Goal: Communication & Community: Share content

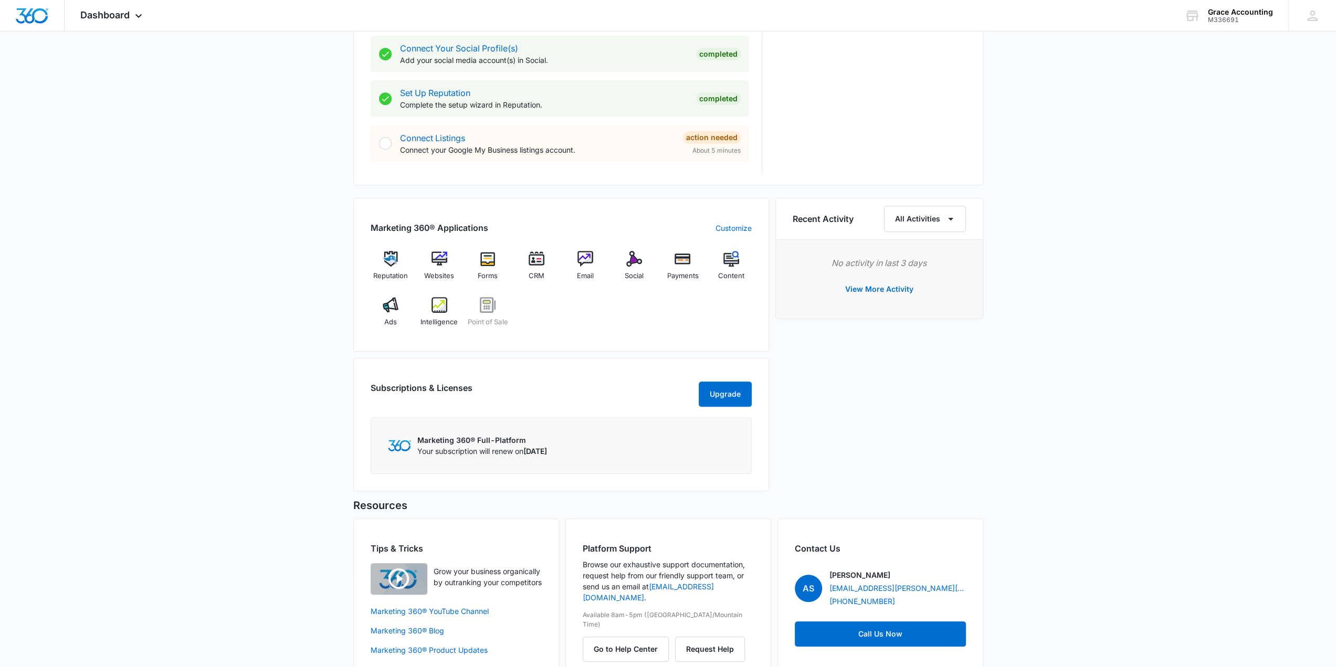
scroll to position [519, 0]
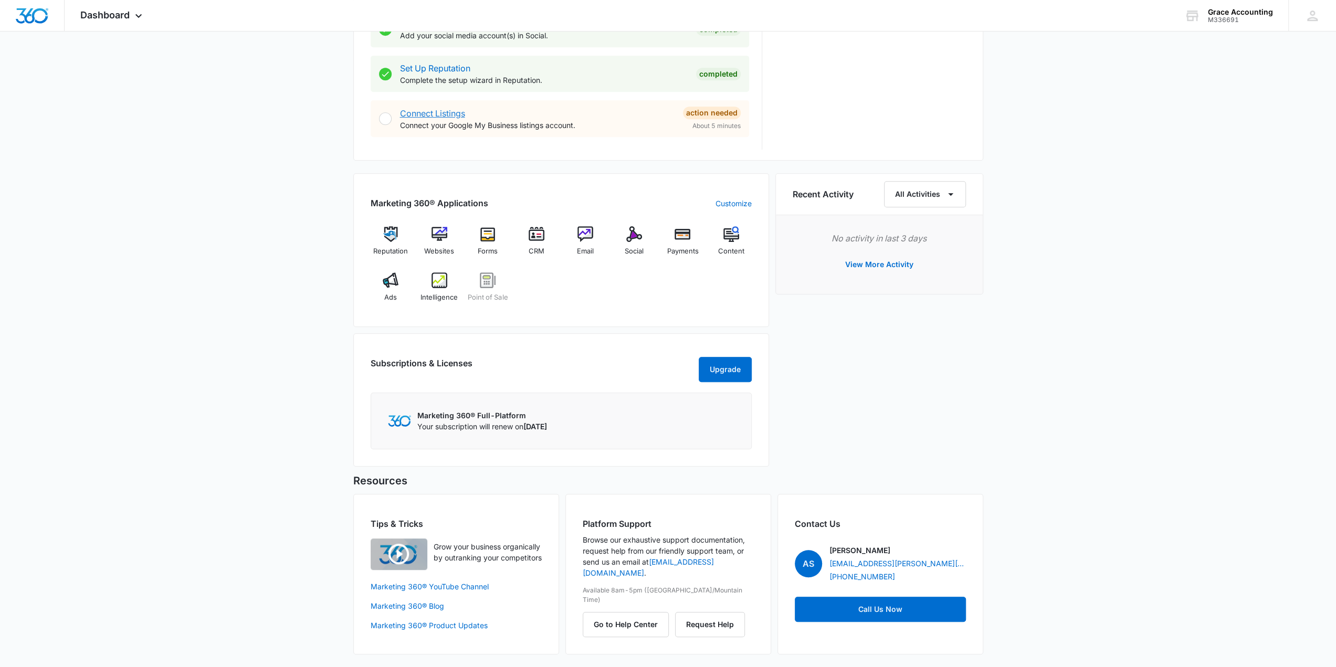
click at [426, 108] on link "Connect Listings" at bounding box center [432, 113] width 65 height 10
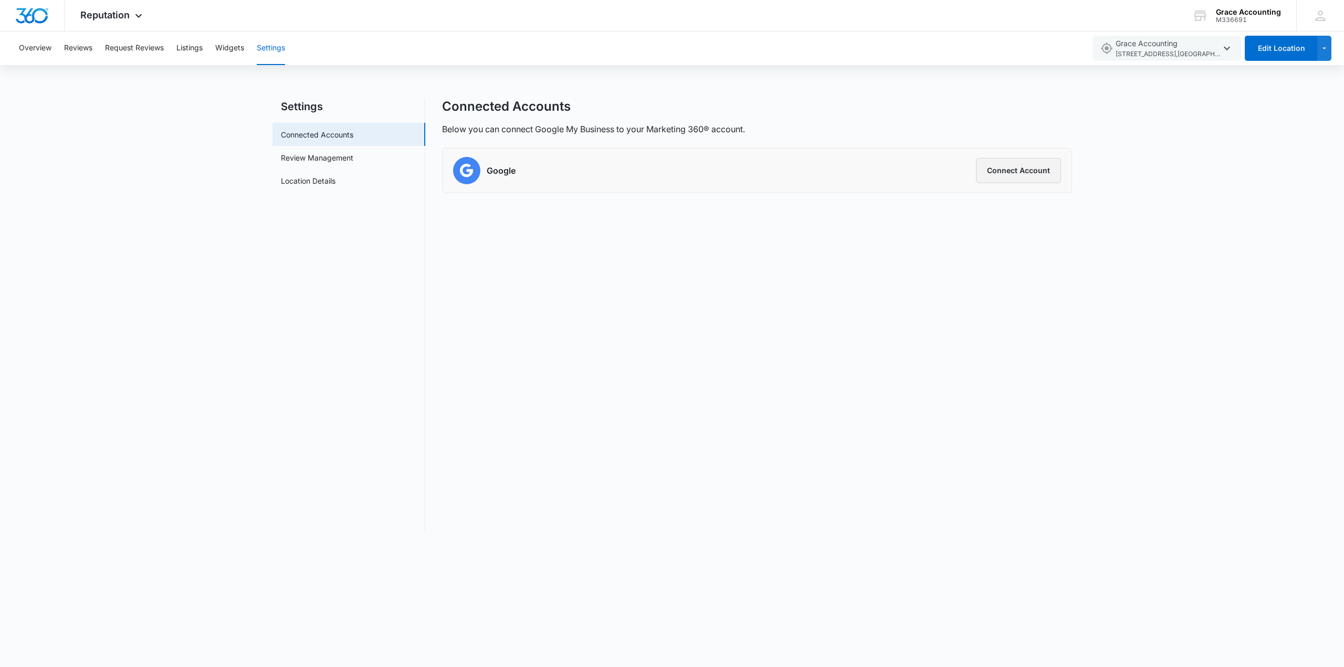
click at [1017, 170] on button "Connect Account" at bounding box center [1018, 170] width 85 height 25
click at [1012, 170] on button "Connect Account" at bounding box center [1018, 170] width 85 height 25
click at [1042, 166] on button "Connect Account" at bounding box center [1018, 170] width 85 height 25
click at [34, 51] on button "Overview" at bounding box center [35, 48] width 33 height 34
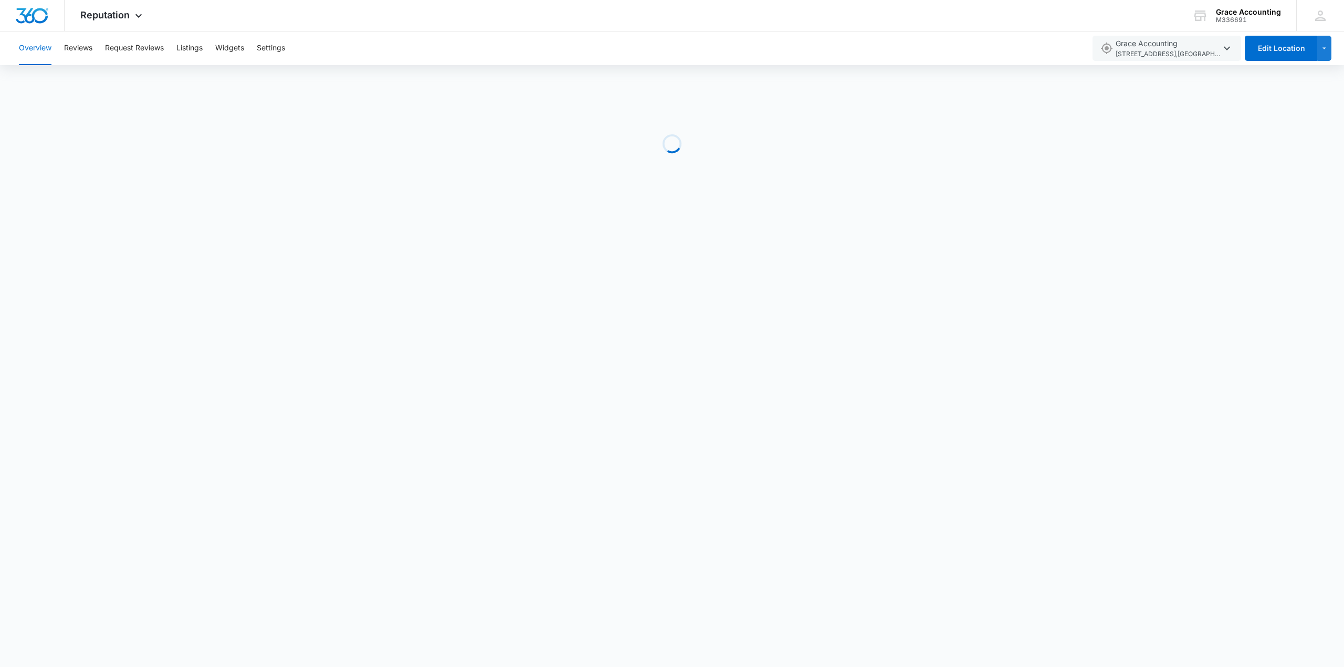
drag, startPoint x: 652, startPoint y: 276, endPoint x: 651, endPoint y: 270, distance: 5.9
click at [652, 276] on body "Reputation Apps Reputation Websites Forms CRM Email Social Payments POS Content…" at bounding box center [672, 333] width 1344 height 667
click at [117, 15] on span "Reputation" at bounding box center [104, 14] width 49 height 11
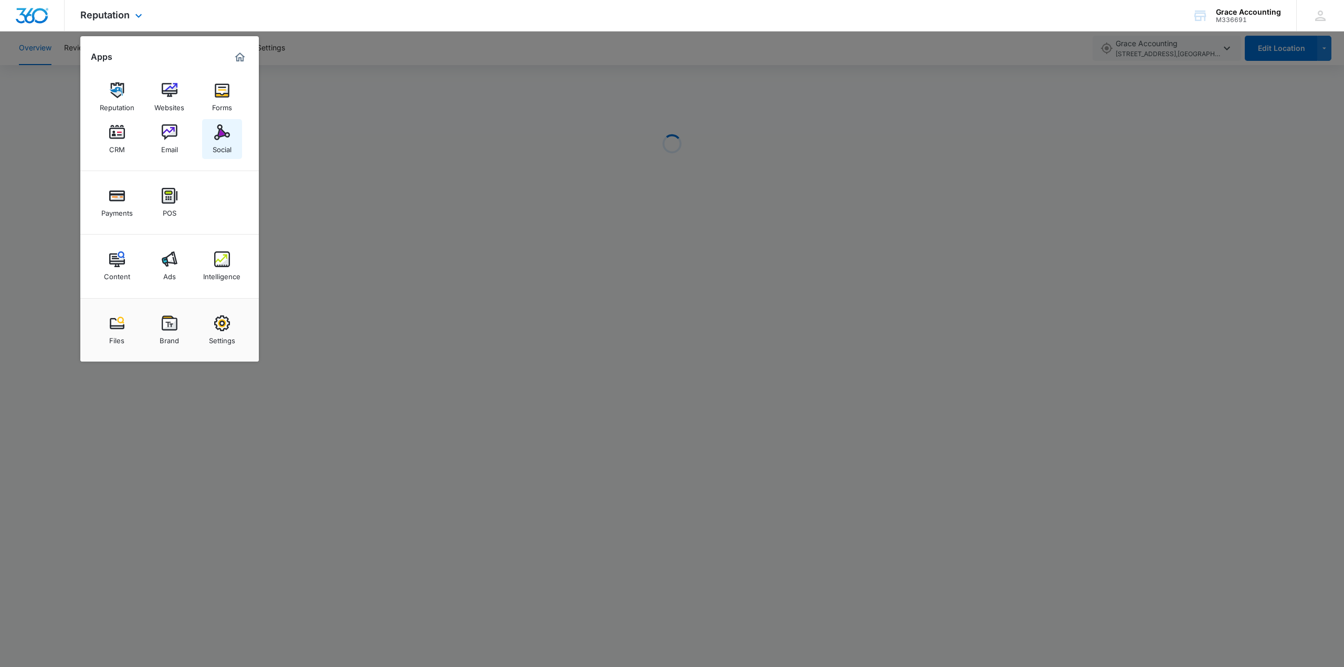
click at [223, 138] on img at bounding box center [222, 132] width 16 height 16
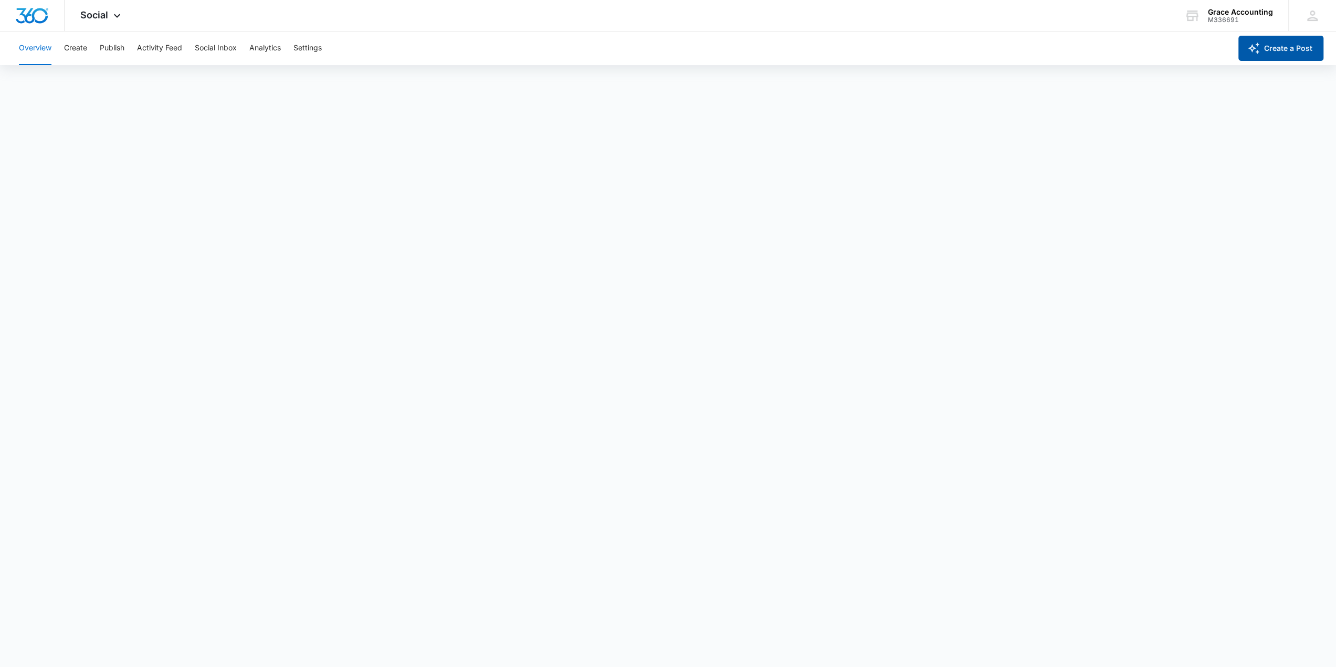
click at [1269, 49] on button "Create a Post" at bounding box center [1280, 48] width 85 height 25
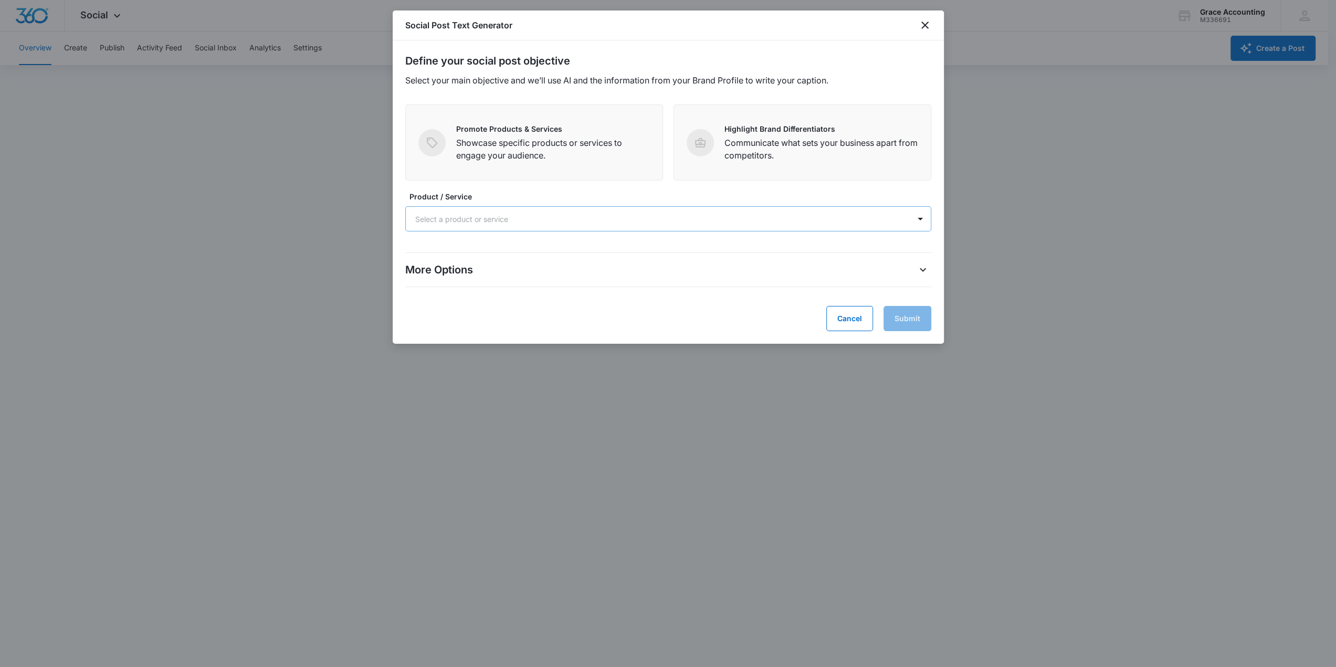
click at [550, 223] on div at bounding box center [655, 219] width 481 height 13
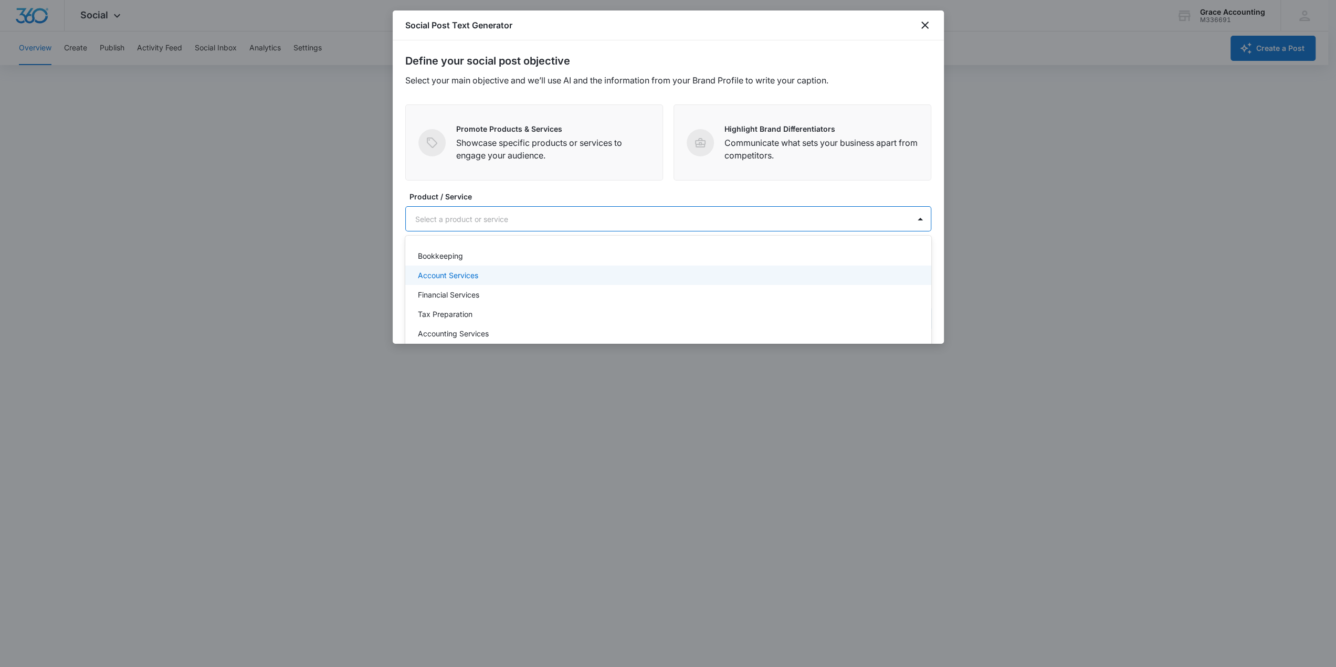
click at [663, 56] on h2 "Define your social post objective" at bounding box center [668, 61] width 526 height 16
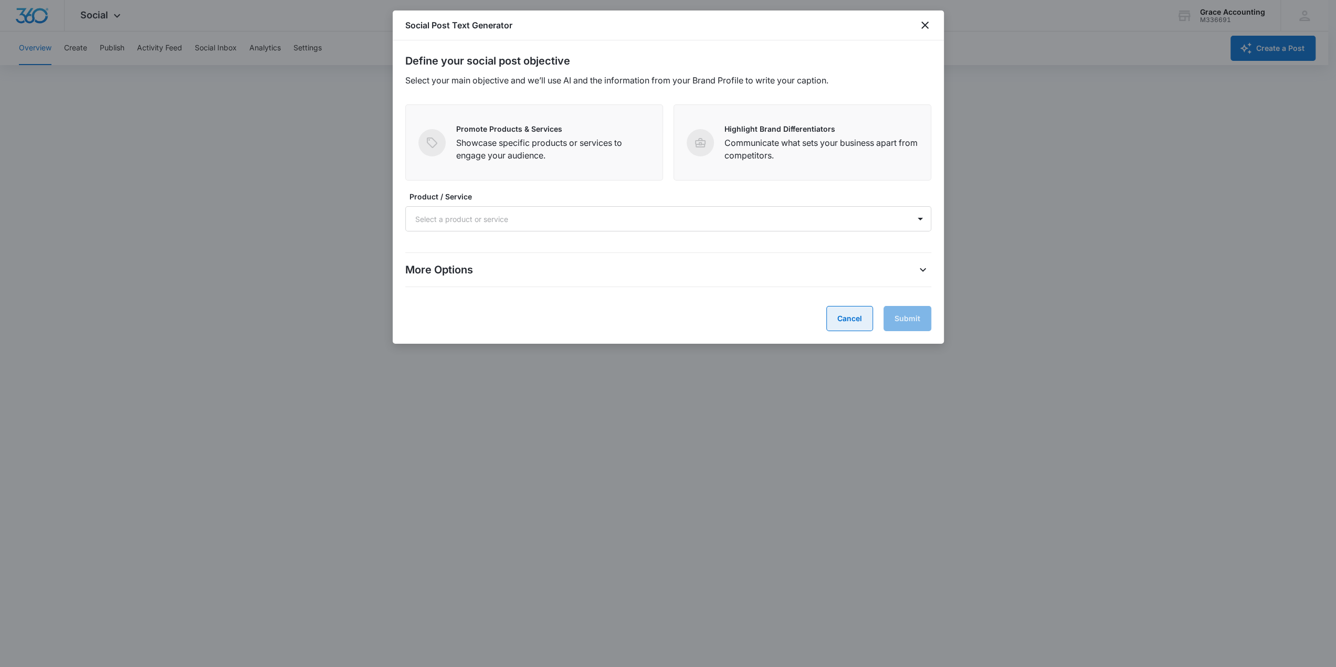
click at [850, 314] on button "Cancel" at bounding box center [849, 318] width 47 height 25
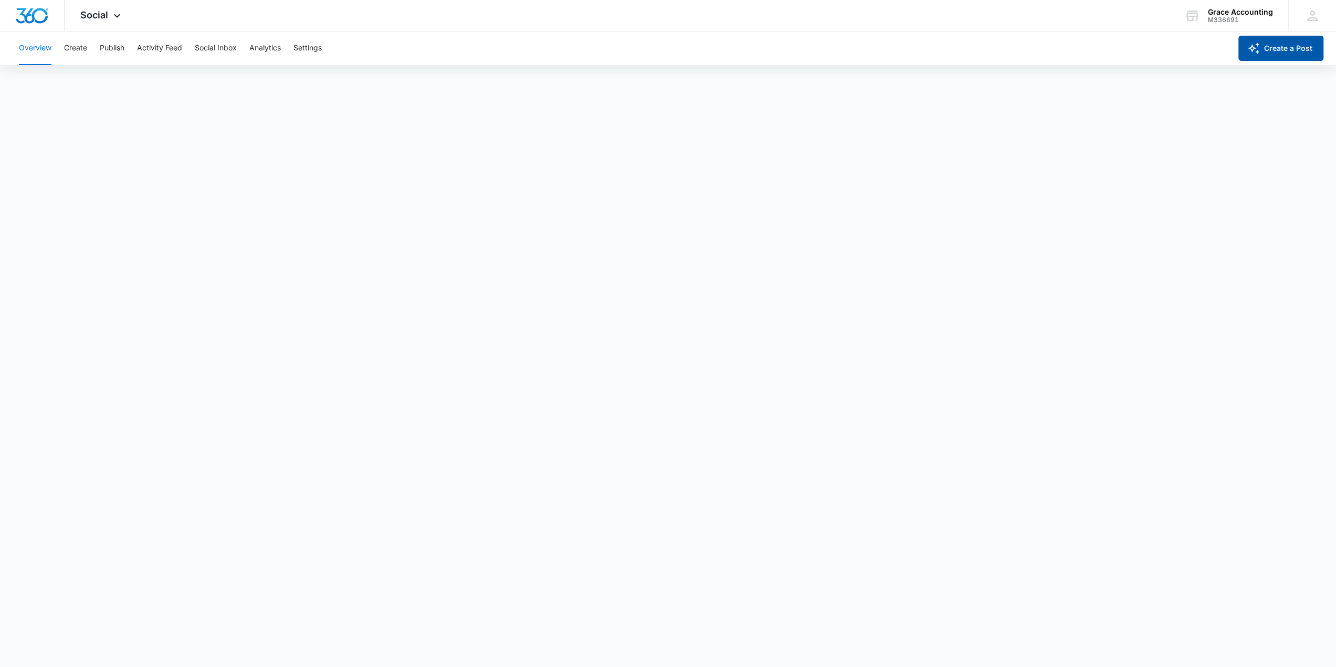
click at [1284, 54] on button "Create a Post" at bounding box center [1280, 48] width 85 height 25
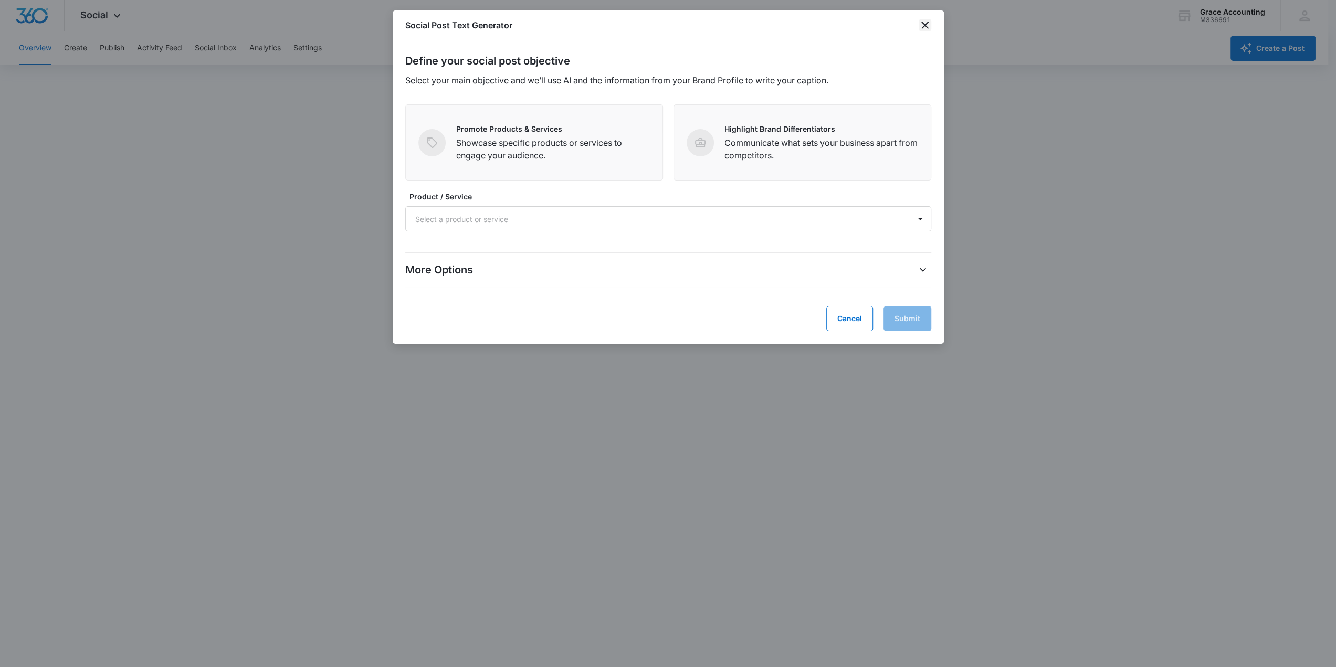
drag, startPoint x: 923, startPoint y: 23, endPoint x: 932, endPoint y: 32, distance: 12.6
click at [924, 23] on icon "close" at bounding box center [925, 25] width 13 height 13
